Goal: Task Accomplishment & Management: Use online tool/utility

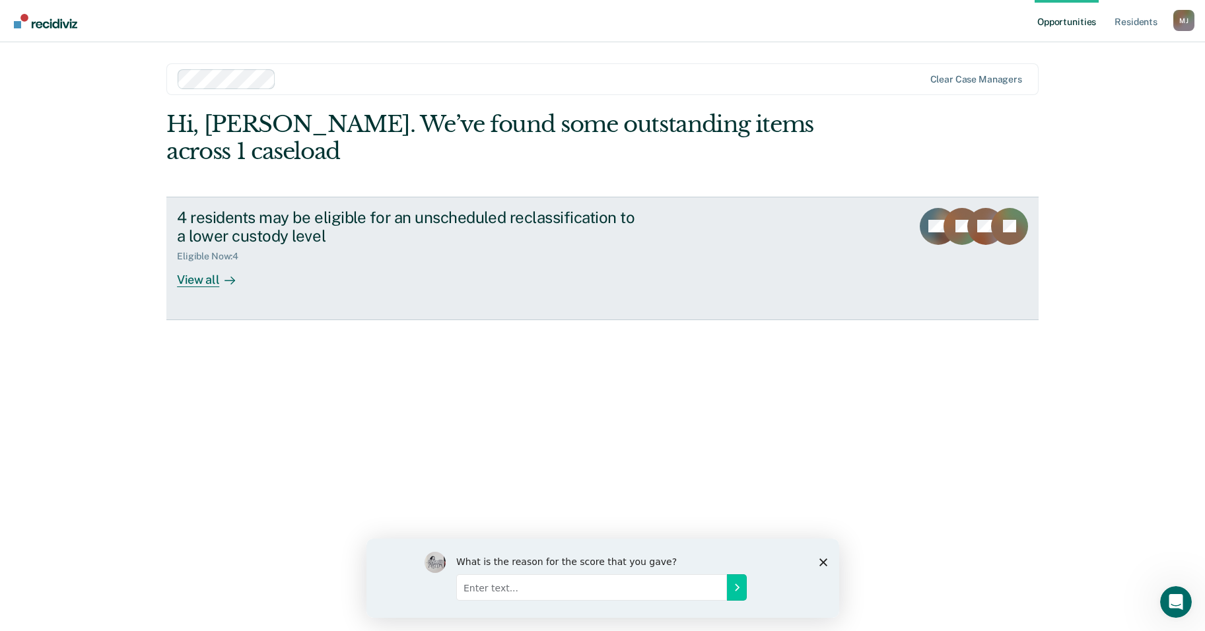
click at [202, 262] on div "View all" at bounding box center [214, 275] width 74 height 26
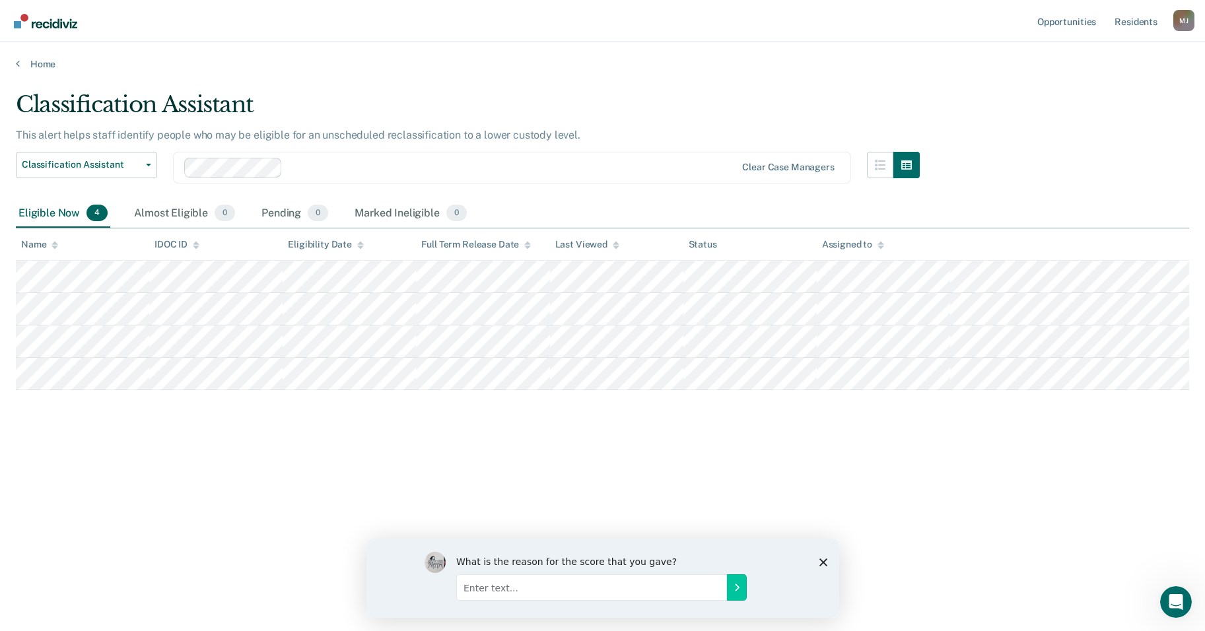
drag, startPoint x: 206, startPoint y: 257, endPoint x: 305, endPoint y: 426, distance: 195.8
click at [305, 426] on div "Classification Assistant This alert helps staff identify people who may be elig…" at bounding box center [602, 311] width 1173 height 441
click at [147, 166] on icon "button" at bounding box center [148, 165] width 5 height 3
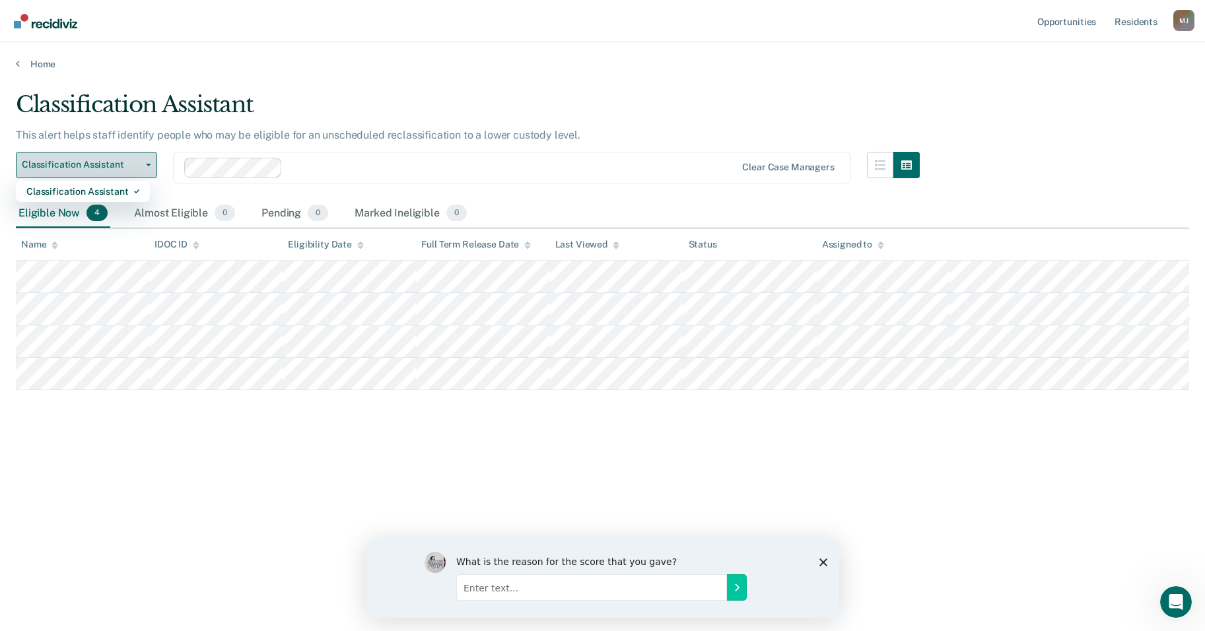
click at [147, 166] on icon "button" at bounding box center [148, 165] width 5 height 3
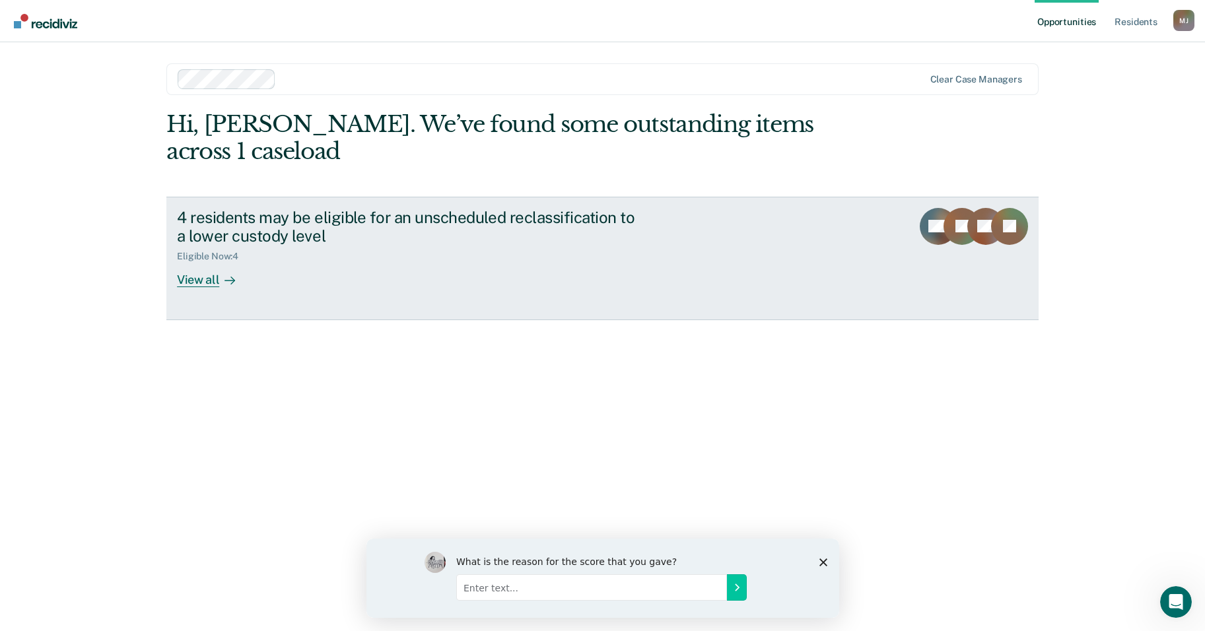
click at [193, 262] on div "View all" at bounding box center [214, 275] width 74 height 26
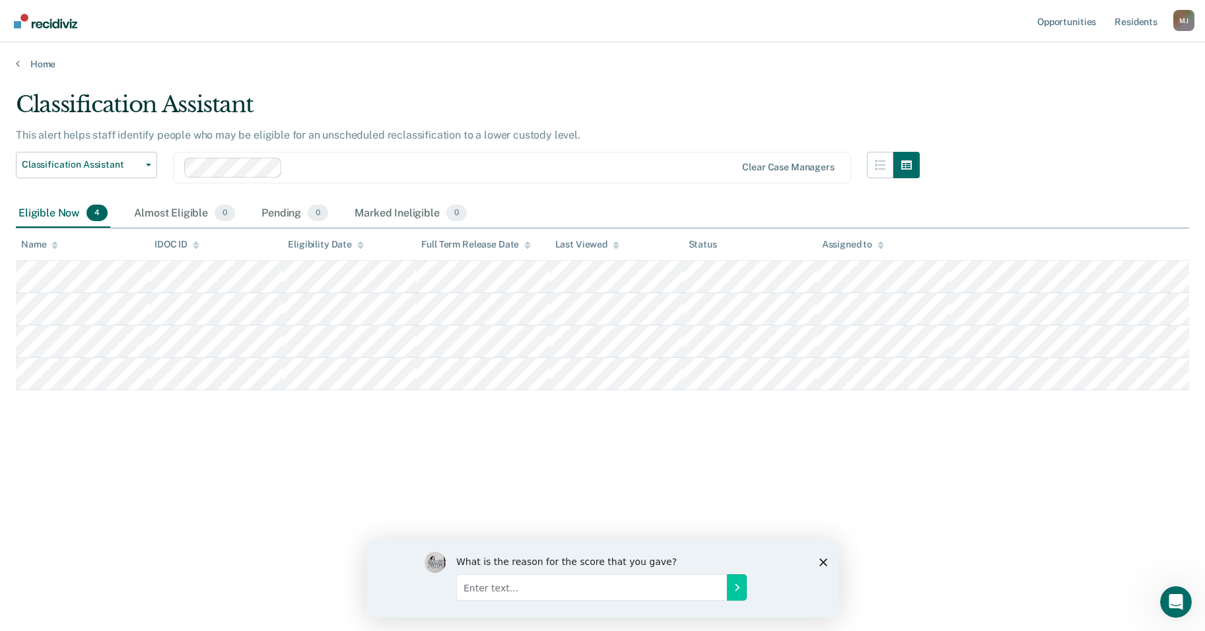
drag, startPoint x: 577, startPoint y: 412, endPoint x: 582, endPoint y: 406, distance: 7.9
click at [577, 412] on div "Classification Assistant This alert helps staff identify people who may be elig…" at bounding box center [602, 311] width 1173 height 441
click at [156, 211] on div "Almost Eligible 0" at bounding box center [184, 213] width 106 height 29
